Goal: Task Accomplishment & Management: Manage account settings

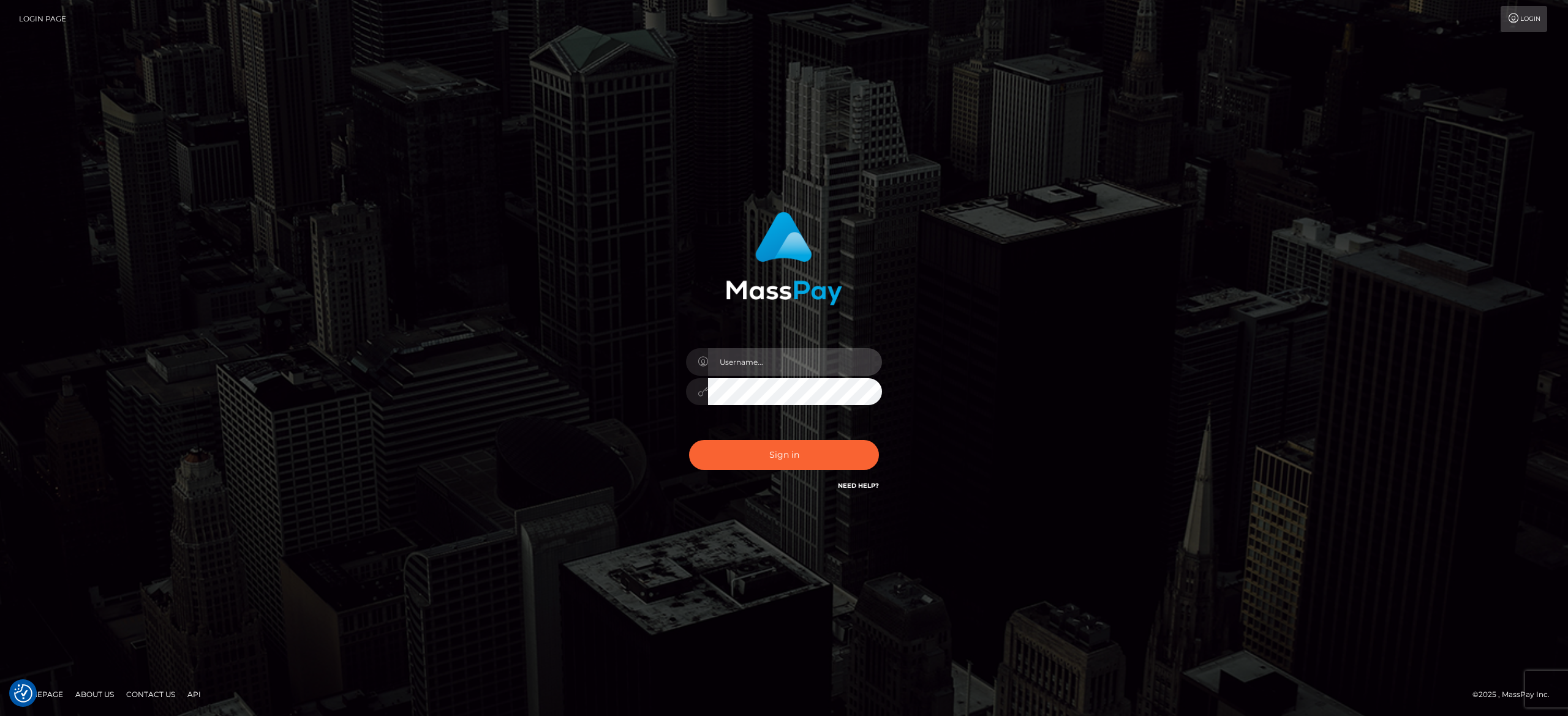
type input "alexandra.barbu"
click at [822, 470] on div "Sign in Need Help?" at bounding box center [784, 460] width 214 height 55
click at [812, 450] on button "Sign in" at bounding box center [784, 455] width 190 height 30
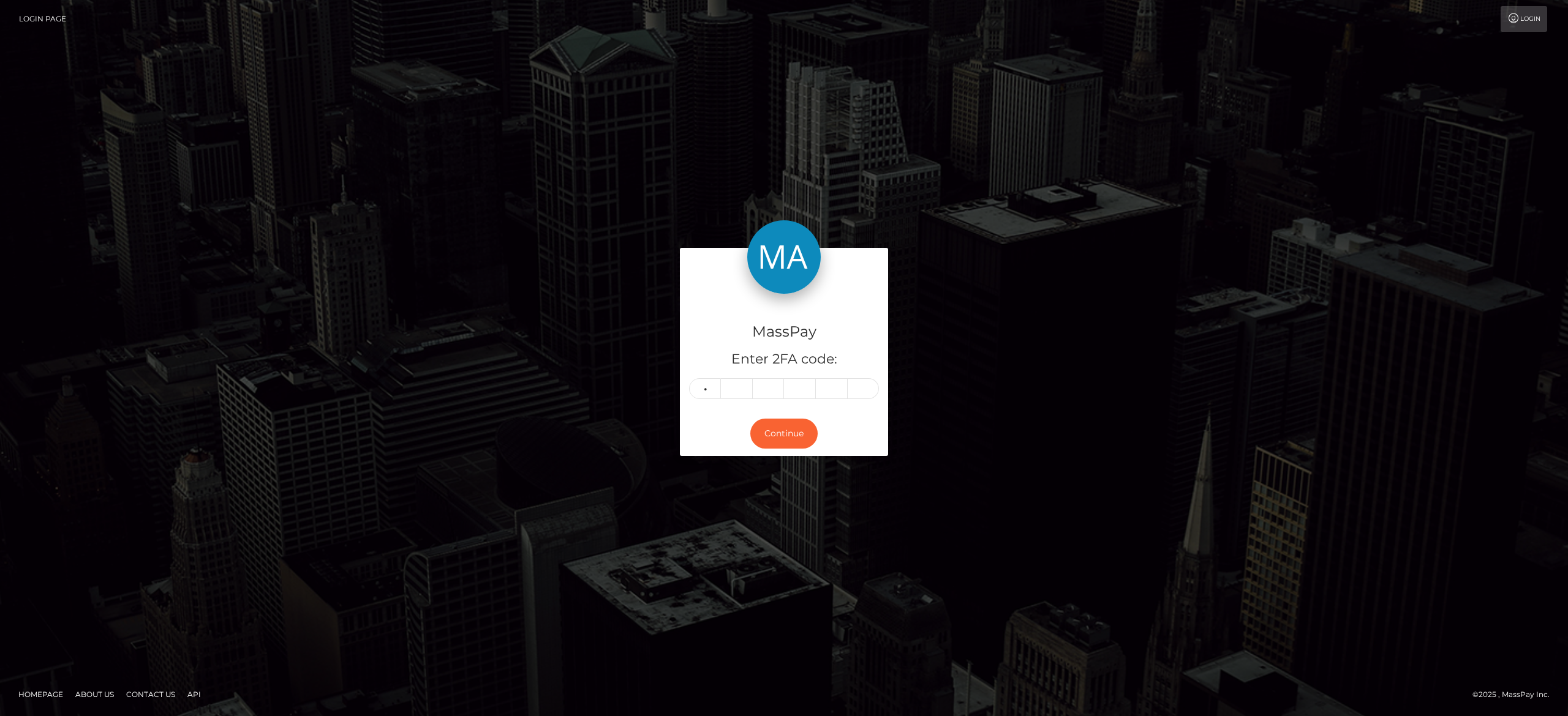
type input "1"
type input "7"
type input "6"
type input "9"
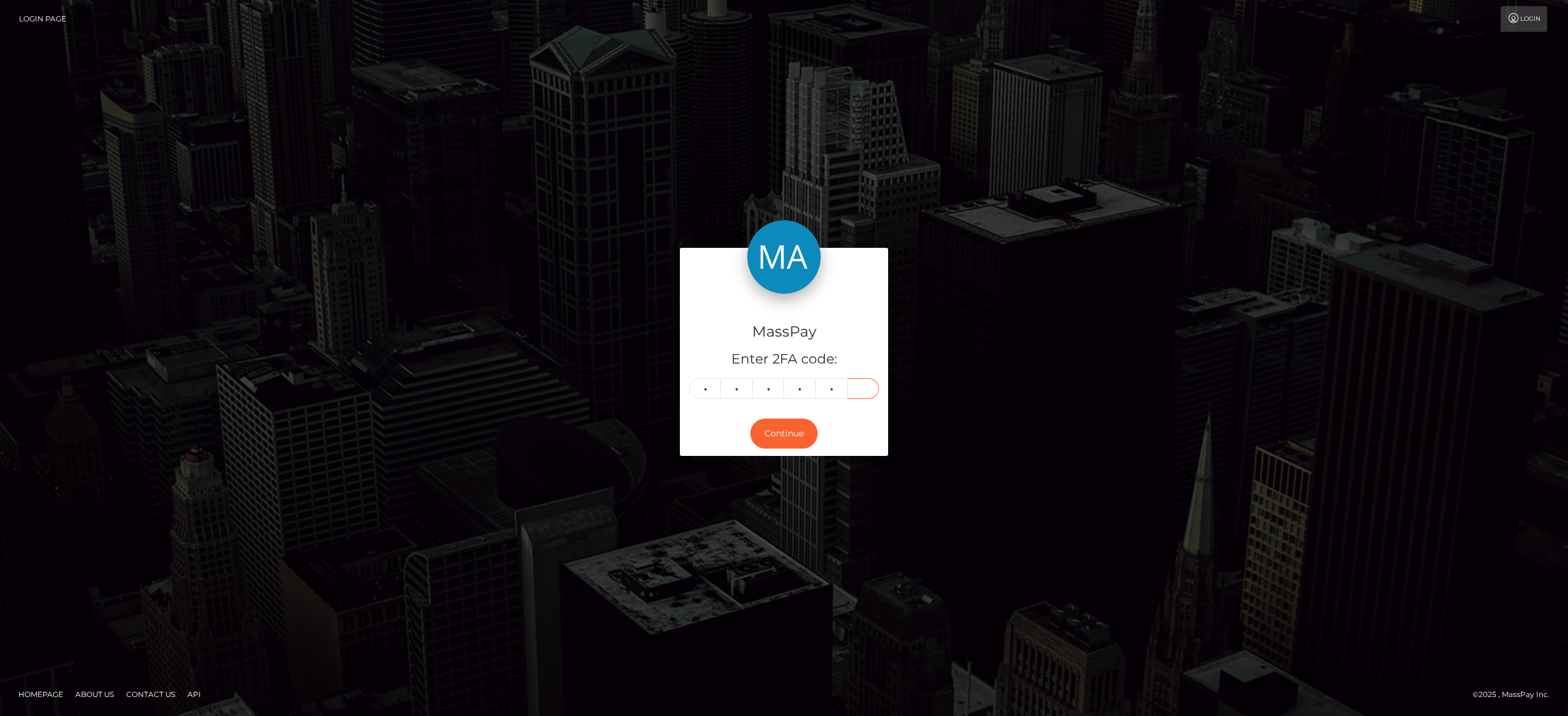
type input "1"
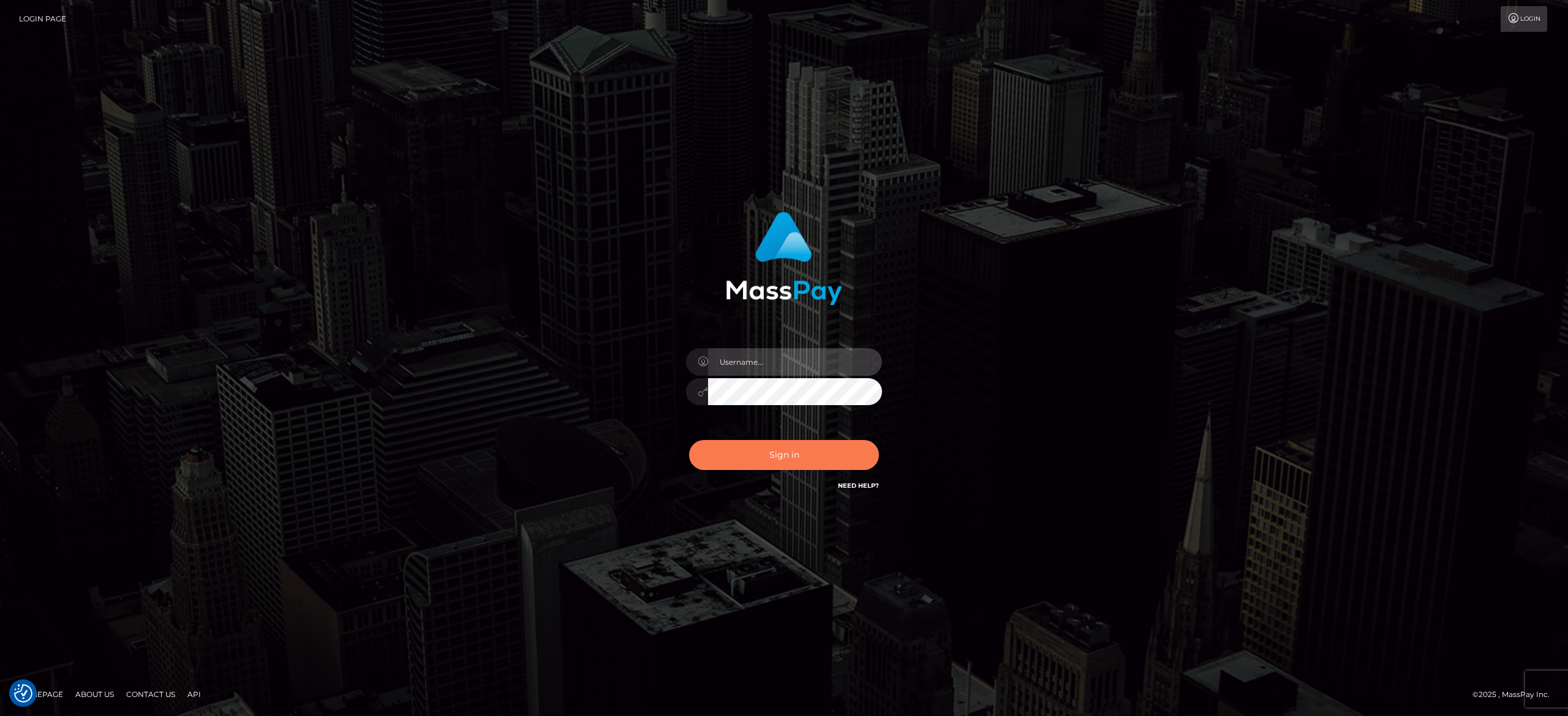
type input "[PERSON_NAME].[PERSON_NAME]"
click at [796, 444] on button "Sign in" at bounding box center [784, 455] width 190 height 30
type input "[PERSON_NAME].[PERSON_NAME]"
click at [794, 462] on button "Sign in" at bounding box center [784, 455] width 190 height 30
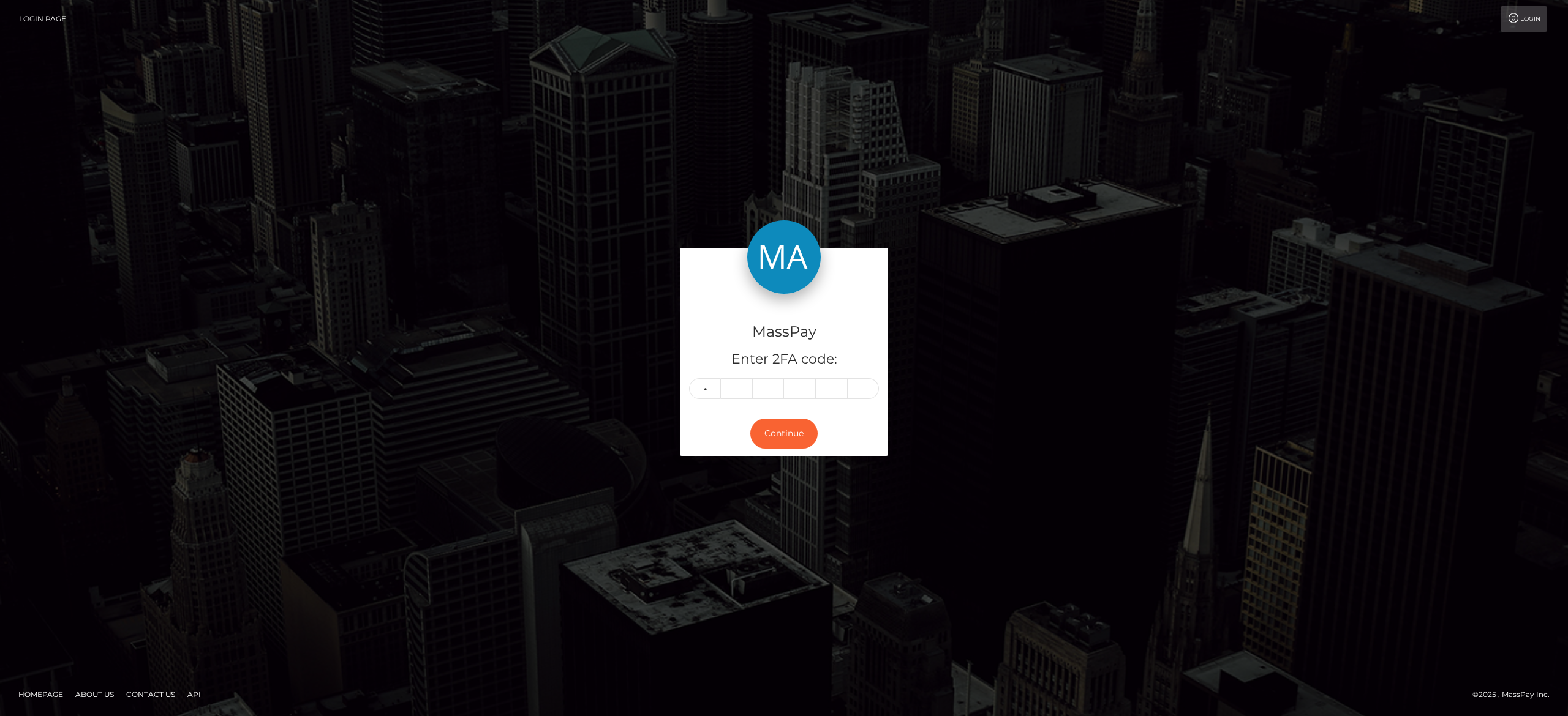
type input "9"
type input "8"
type input "9"
type input "7"
type input "2"
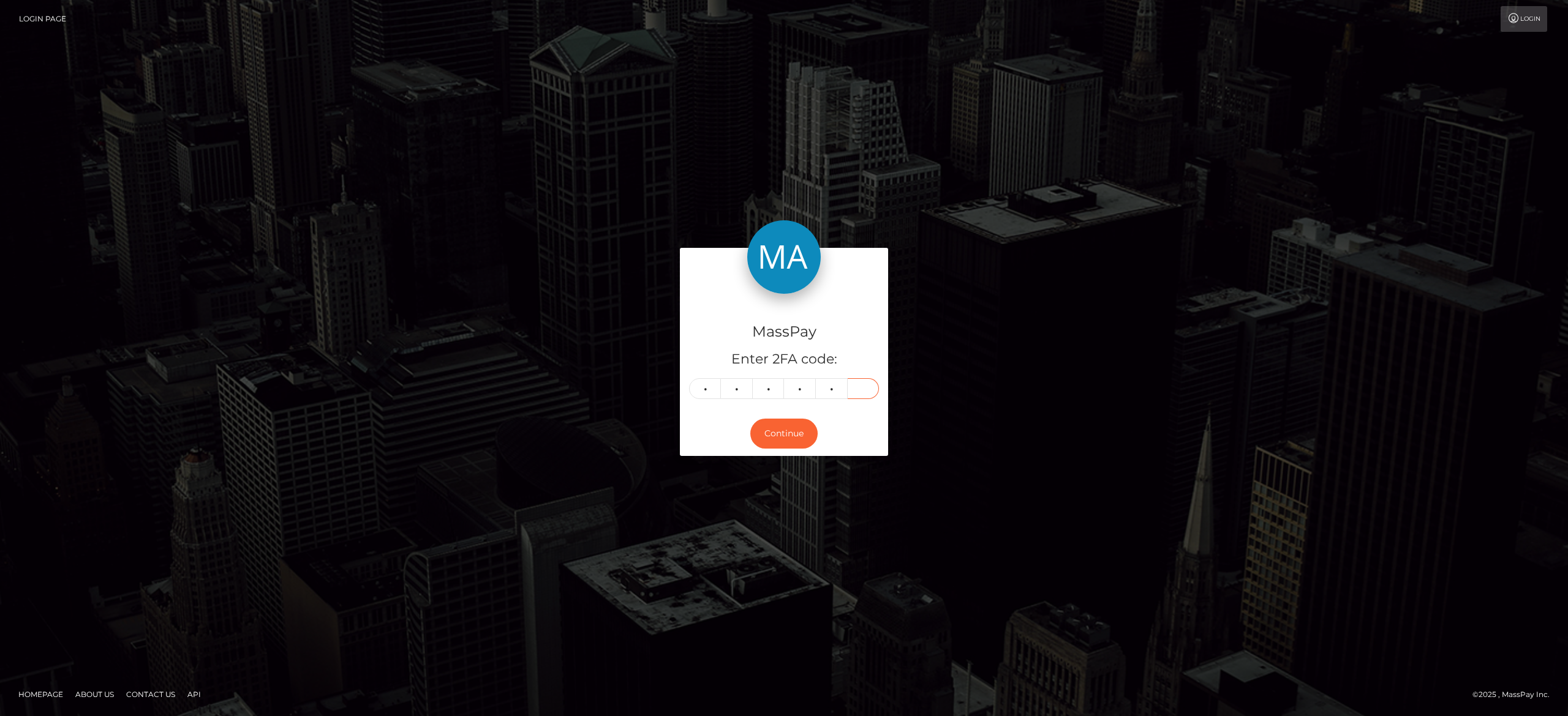
type input "6"
